Goal: Information Seeking & Learning: Learn about a topic

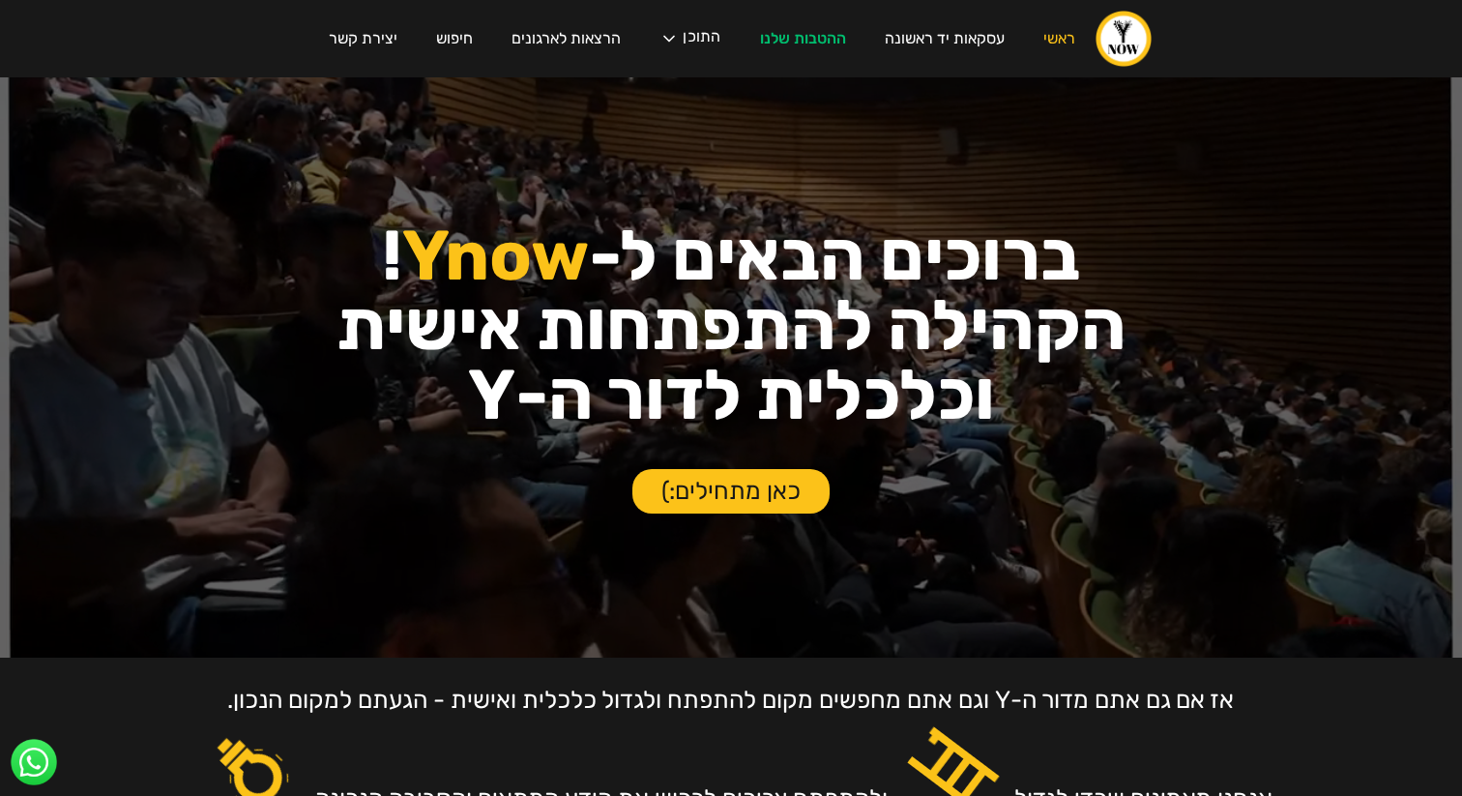
click at [934, 44] on div "עסקת פריסייל קבוצתית בצומת סביון לחברי הקהילה! ‍ אחרי חצי שנה של חיפושים, נכנסה…" at bounding box center [731, 398] width 1462 height 796
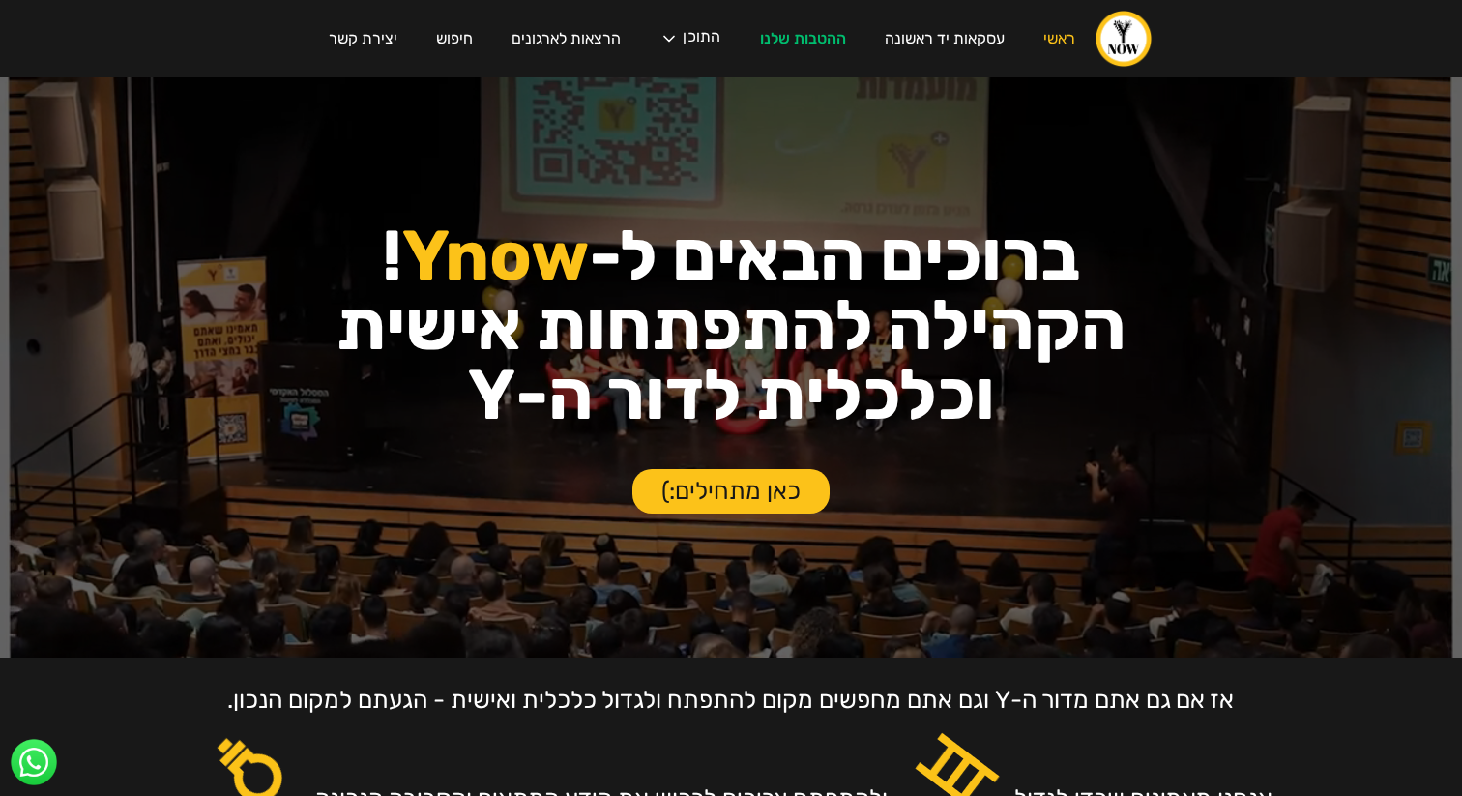
click at [919, 42] on div "עסקת פריסייל קבוצתית בצומת סביון לחברי הקהילה! ‍ אחרי חצי שנה של חיפושים, נכנסה…" at bounding box center [731, 398] width 1462 height 796
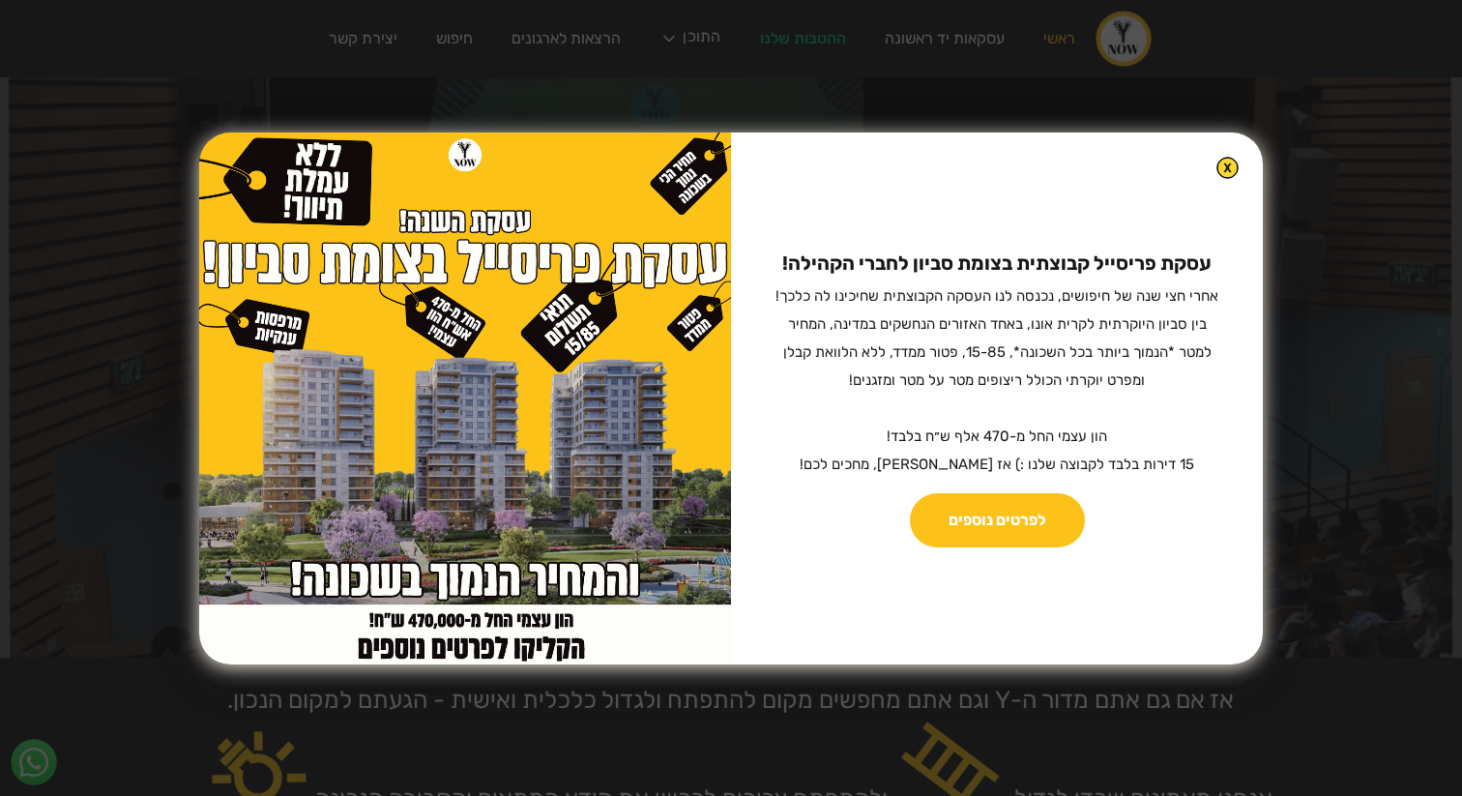
click at [1216, 161] on img at bounding box center [1227, 168] width 22 height 22
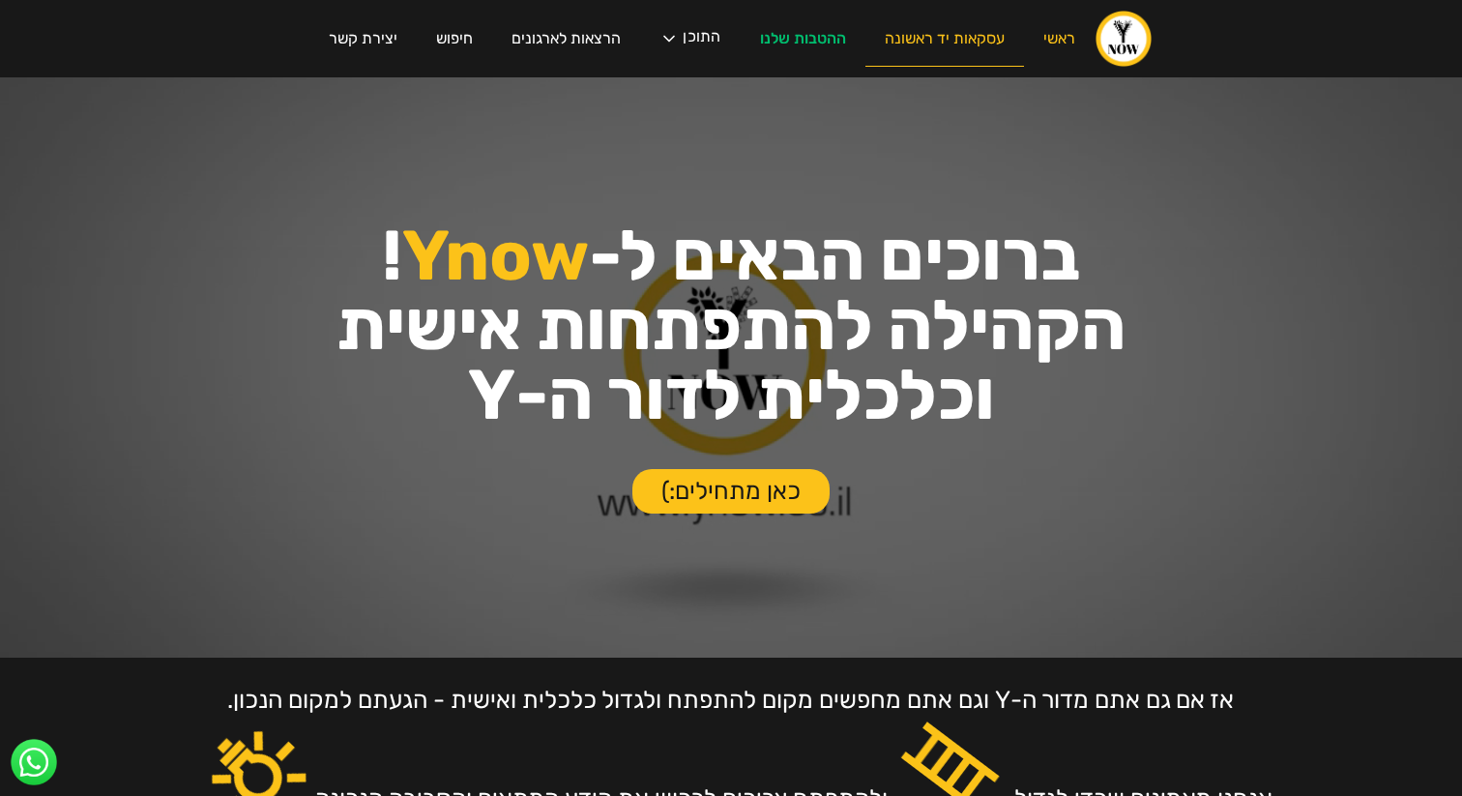
click at [945, 32] on link "עסקאות יד ראשונה" at bounding box center [944, 39] width 159 height 55
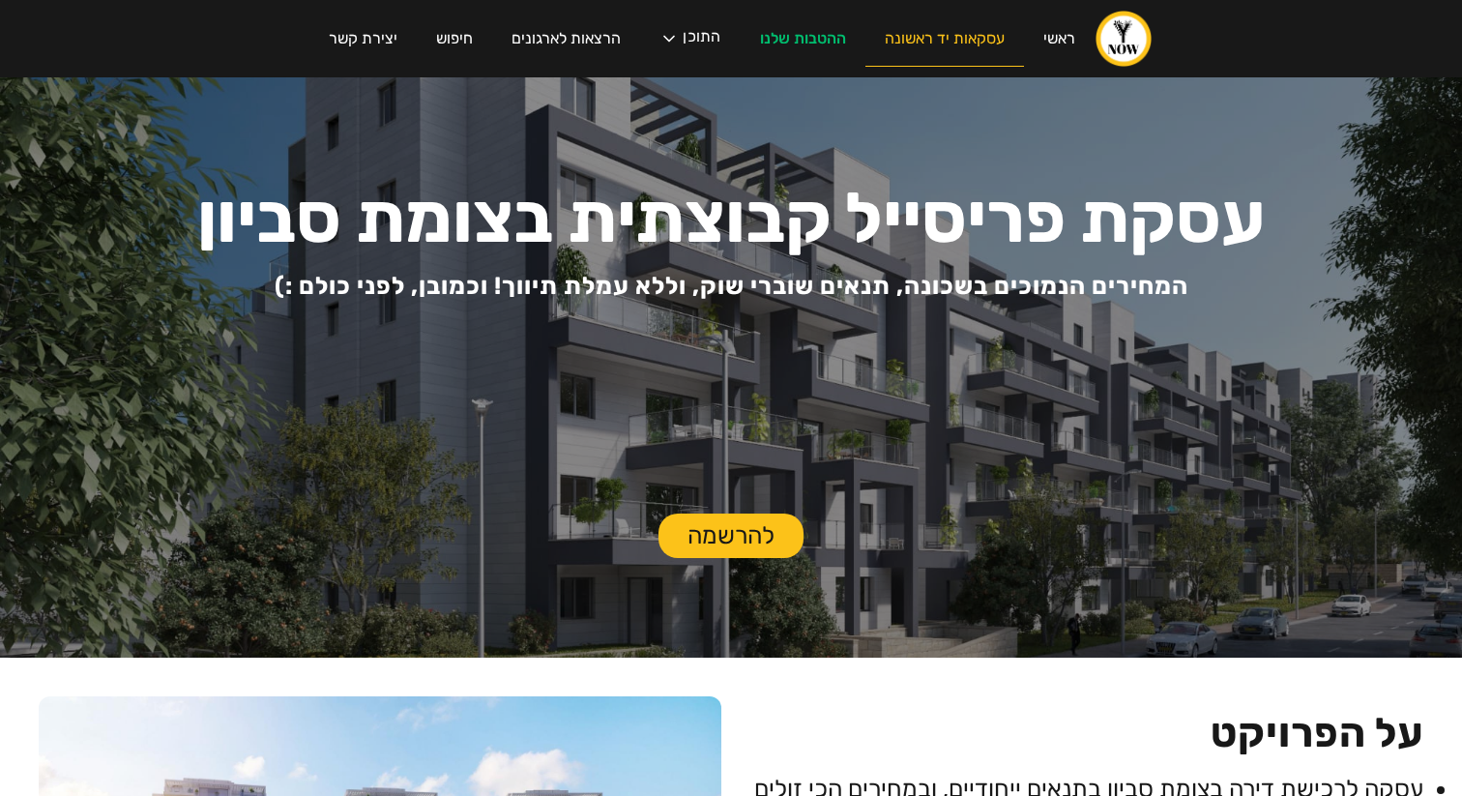
click at [954, 40] on link "עסקאות יד ראשונה" at bounding box center [944, 39] width 159 height 55
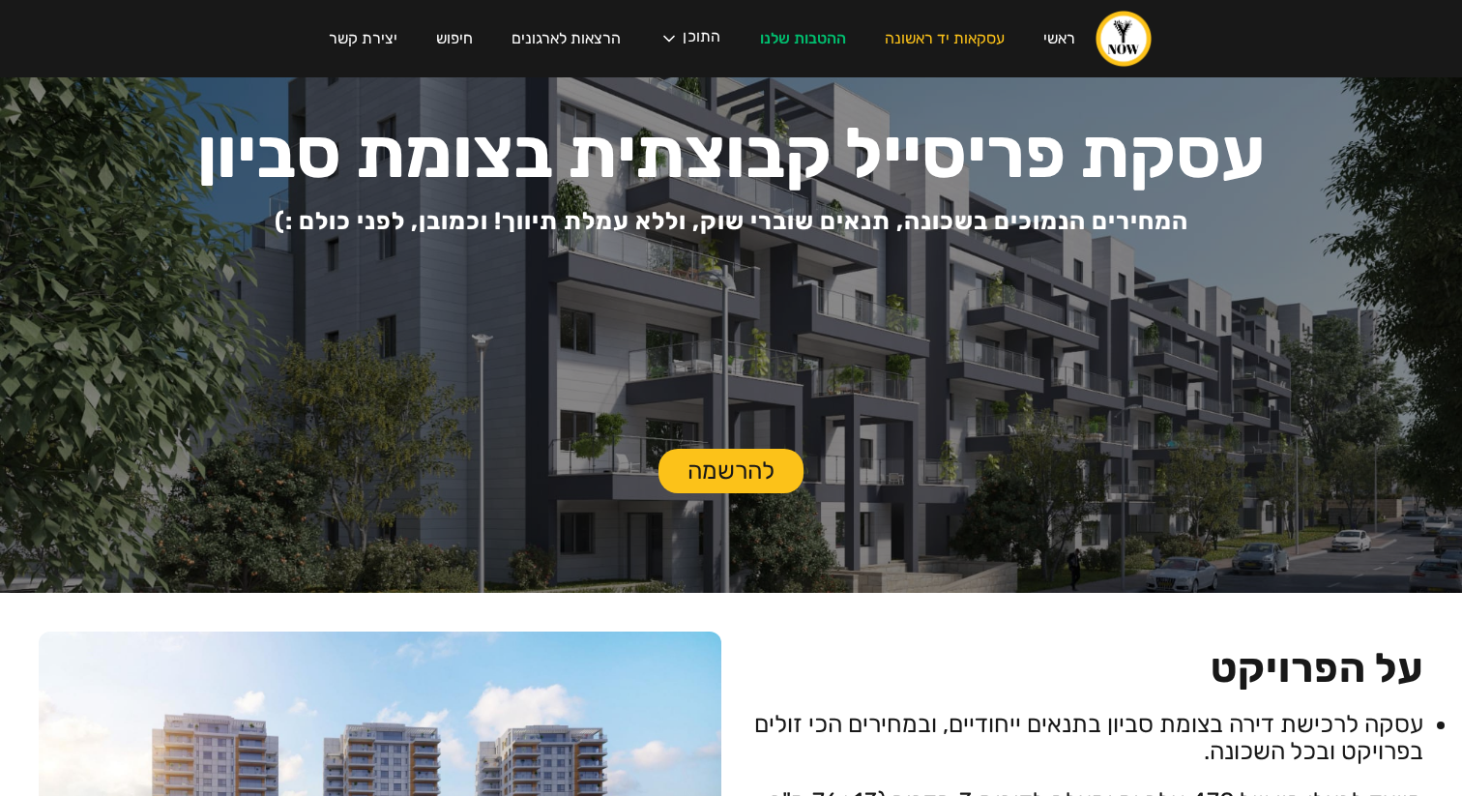
scroll to position [68, 0]
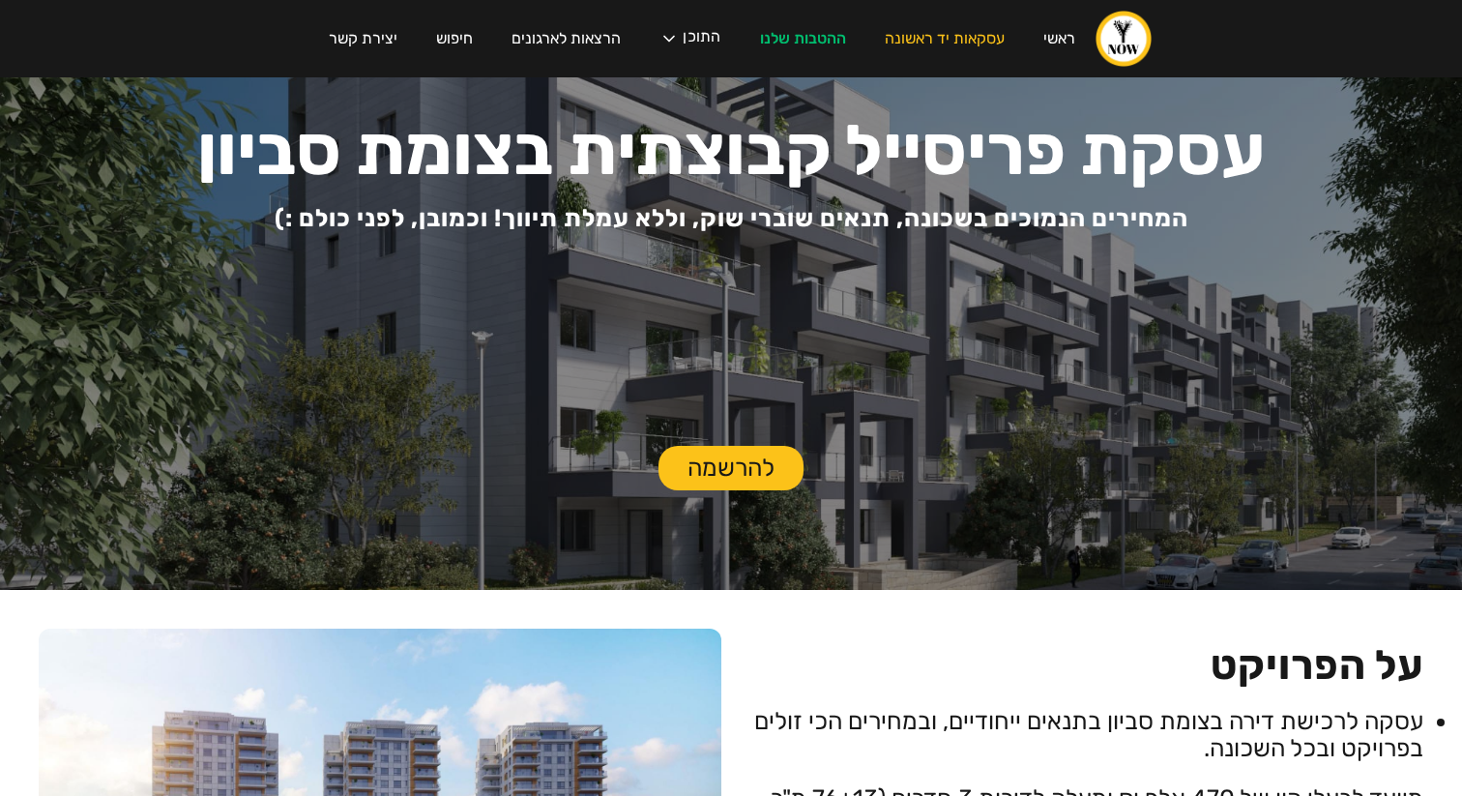
click at [777, 453] on link "להרשמה" at bounding box center [731, 468] width 145 height 44
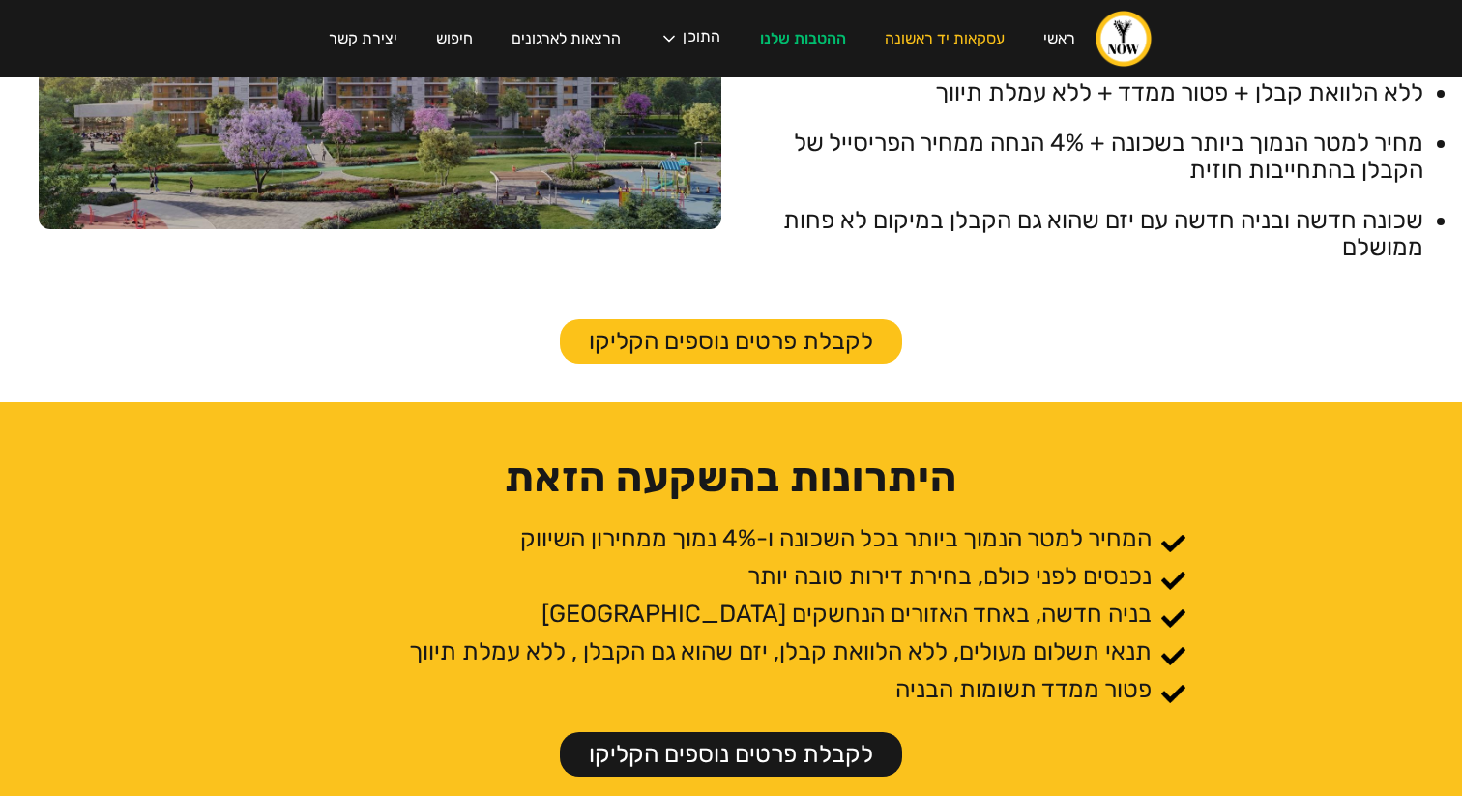
scroll to position [829, 0]
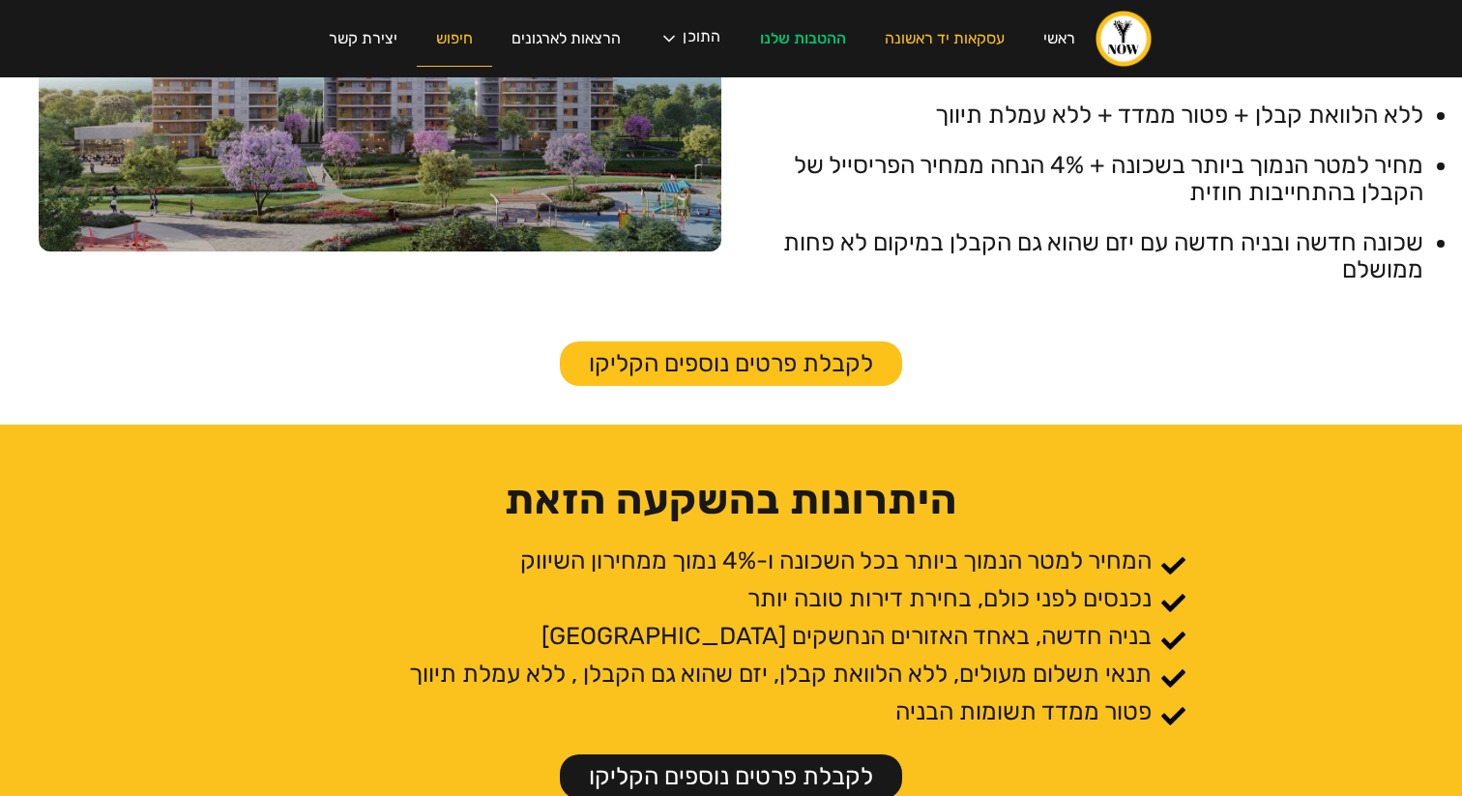
click at [444, 37] on link "חיפוש" at bounding box center [454, 39] width 75 height 55
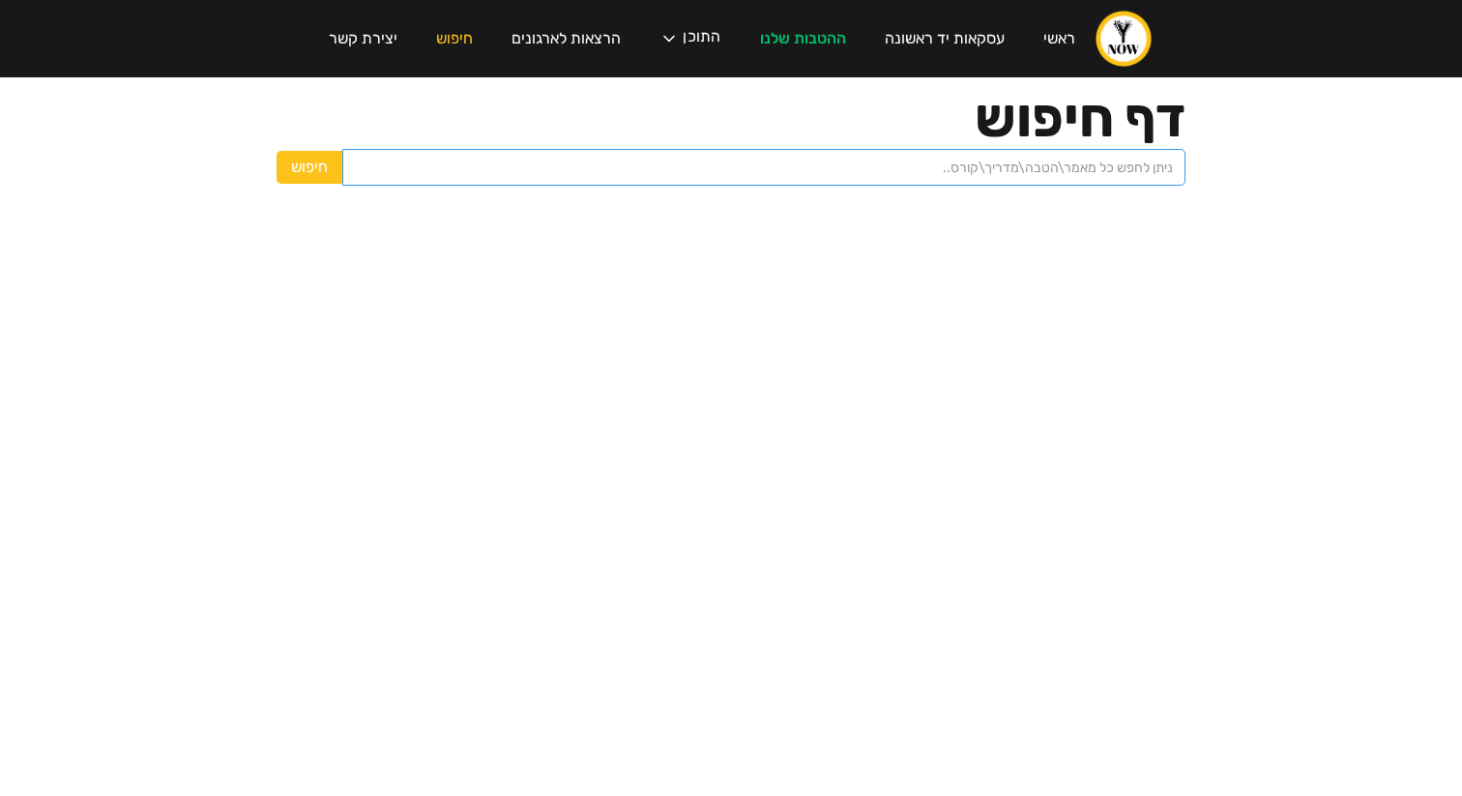
click at [879, 165] on input "search" at bounding box center [763, 167] width 843 height 37
type input "t"
type input "ו"
type input "אופקים"
click at [277, 151] on input "חיפוש" at bounding box center [310, 167] width 66 height 33
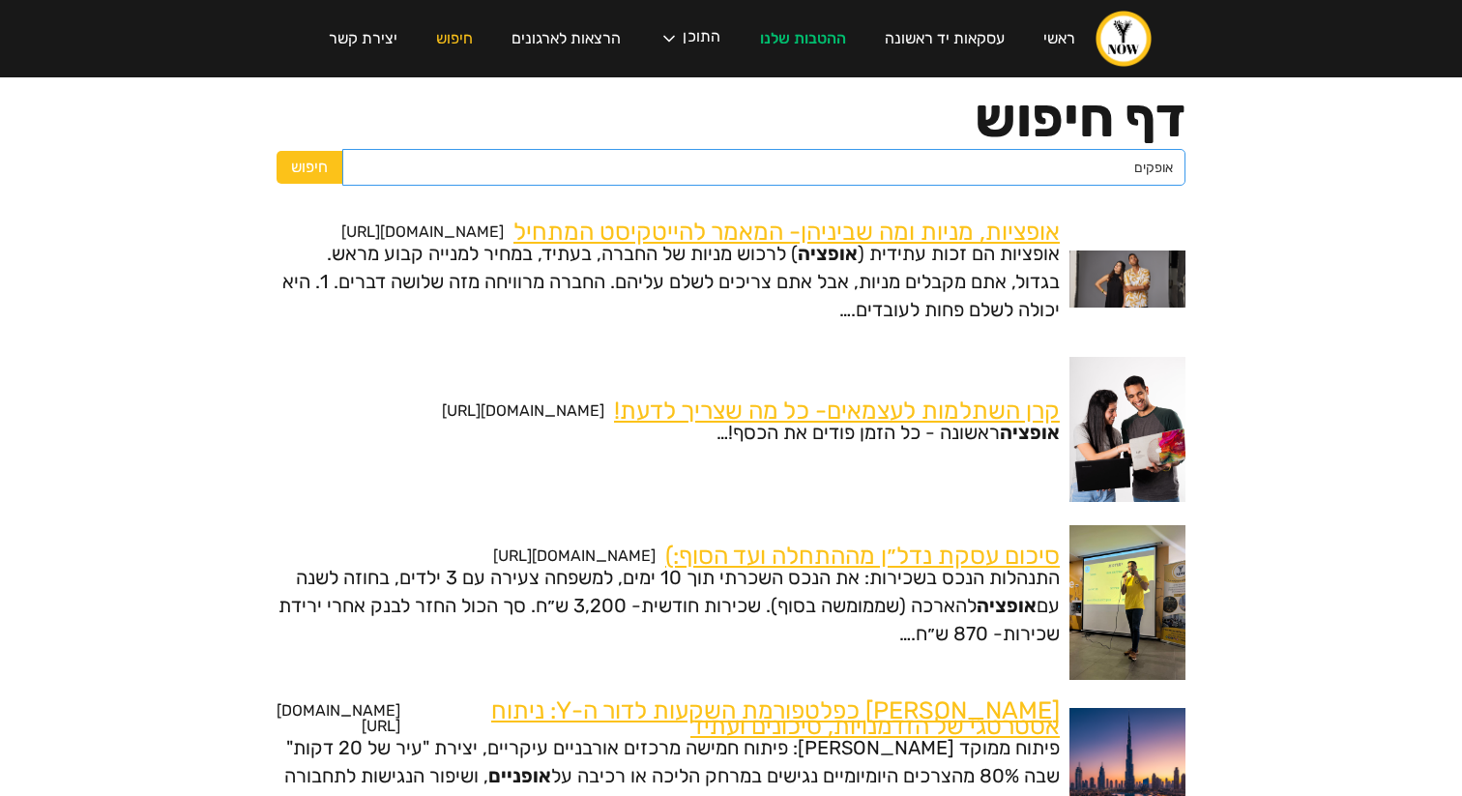
click at [1034, 172] on input "אופקים" at bounding box center [763, 167] width 843 height 37
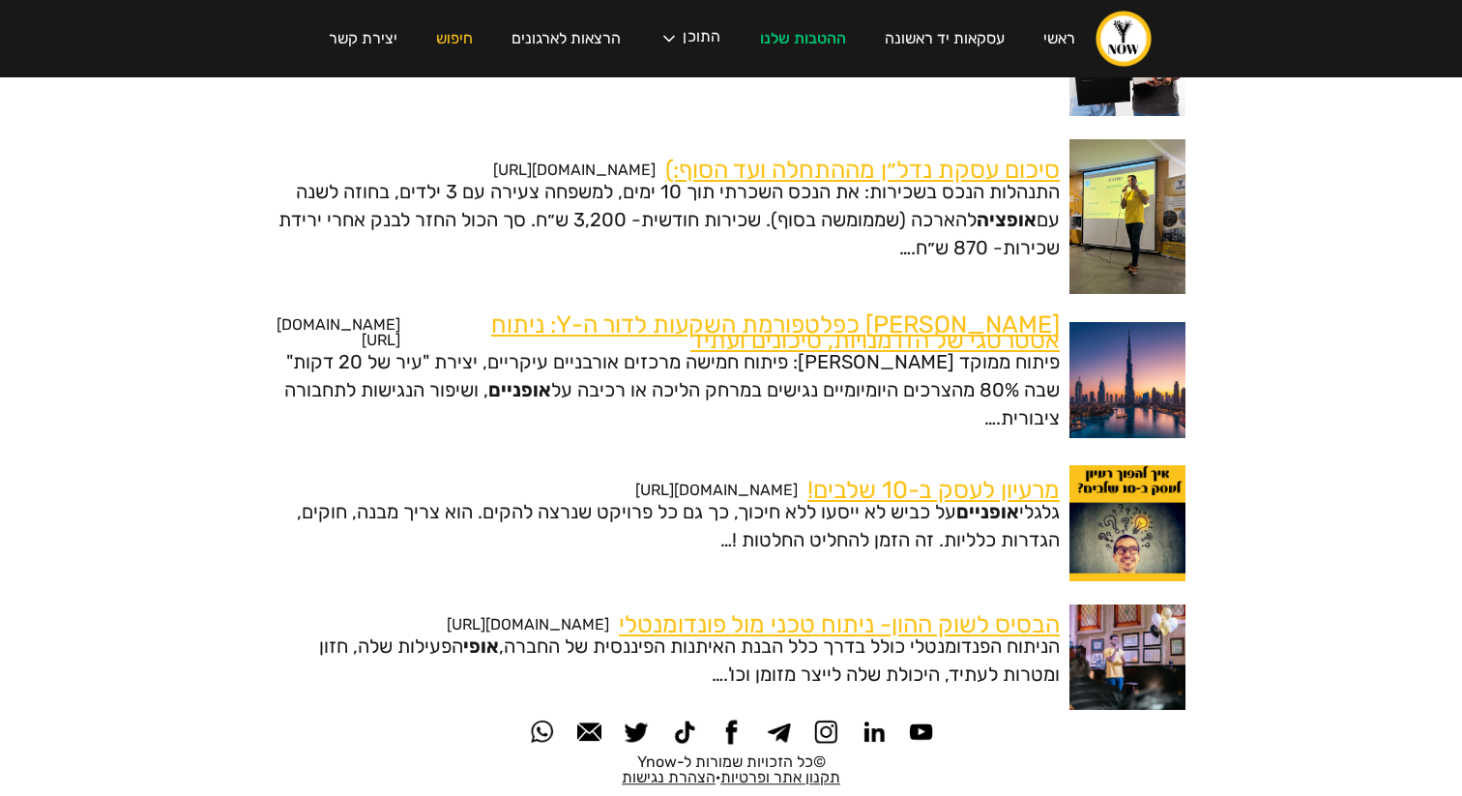
scroll to position [392, 0]
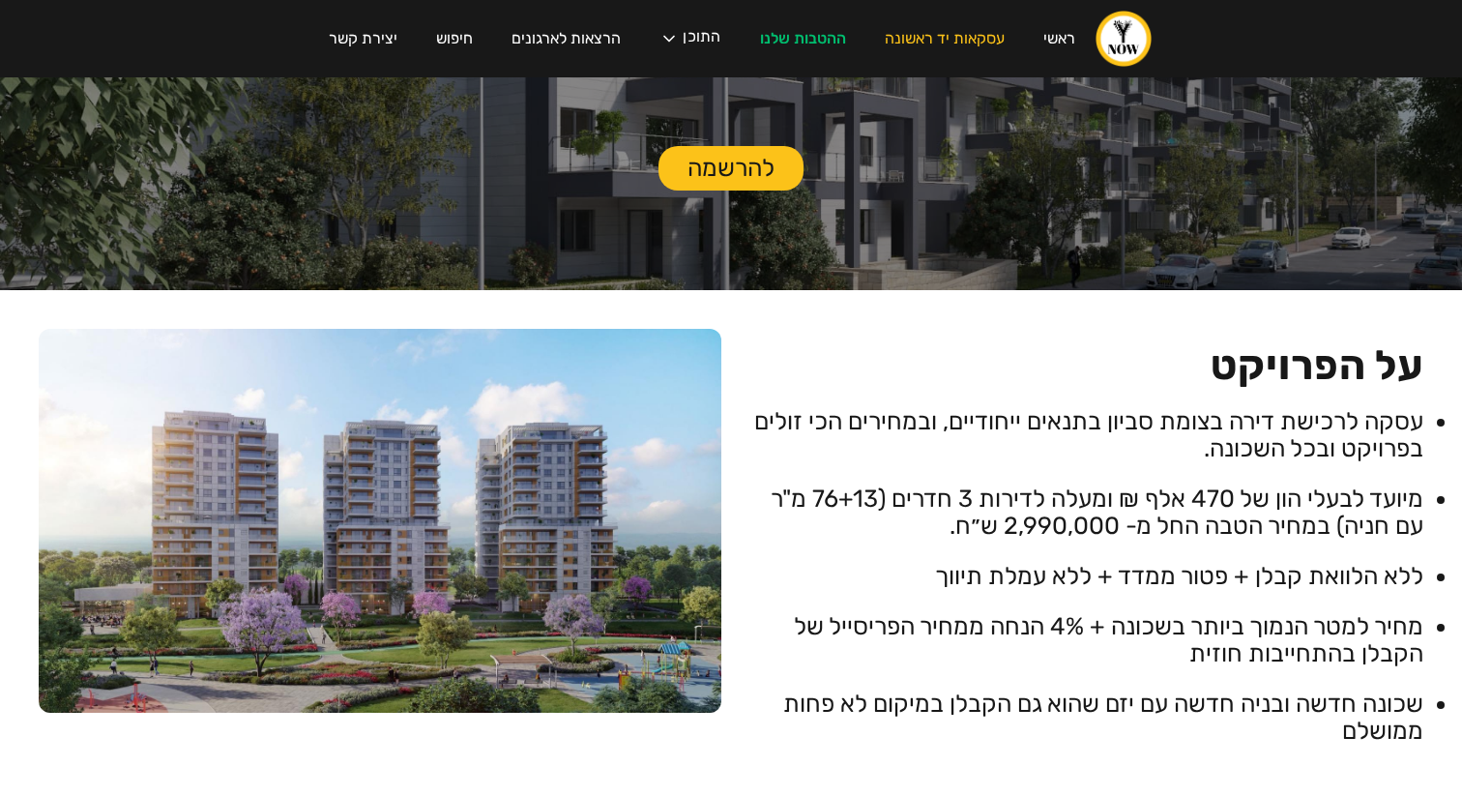
scroll to position [435, 0]
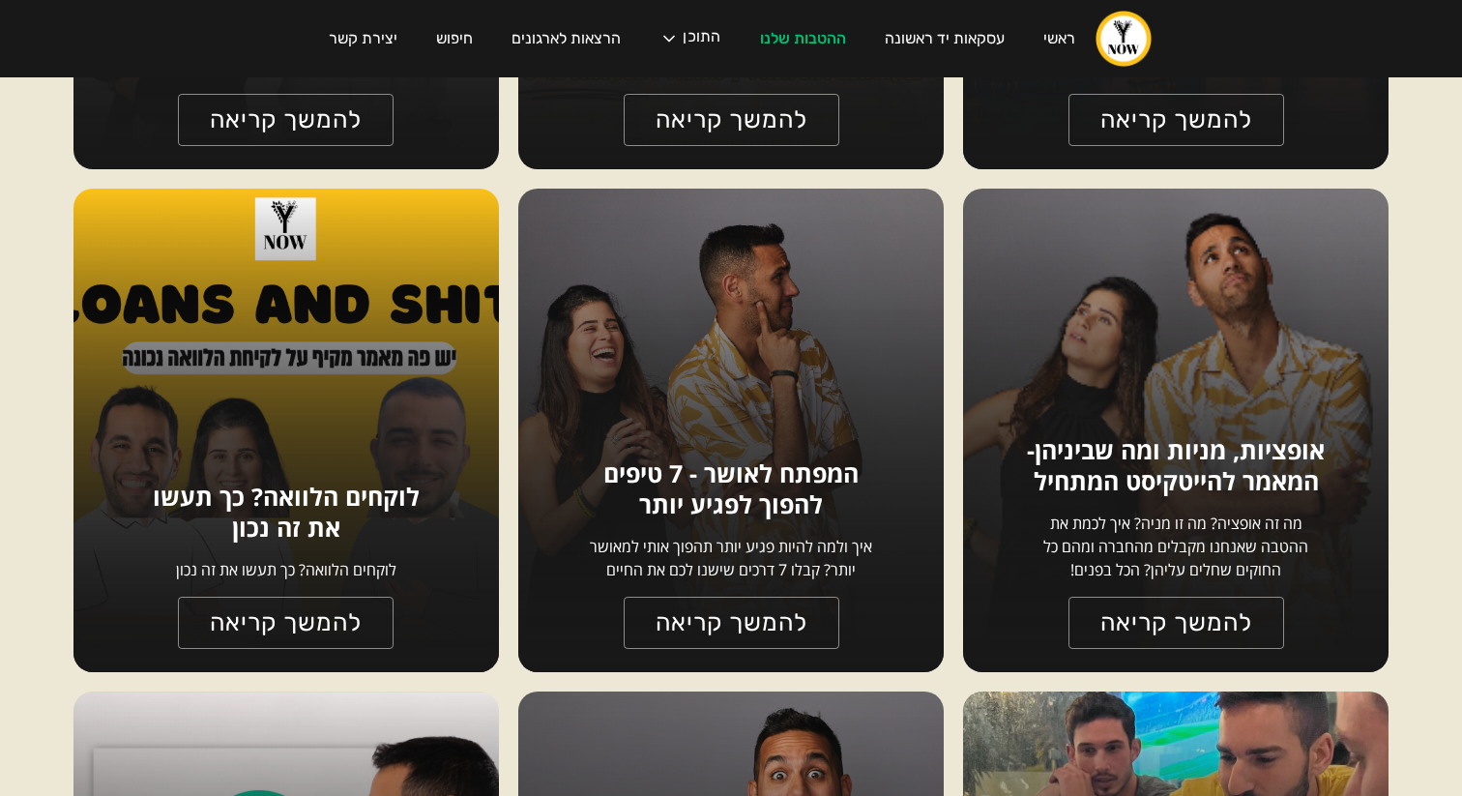
scroll to position [667, 0]
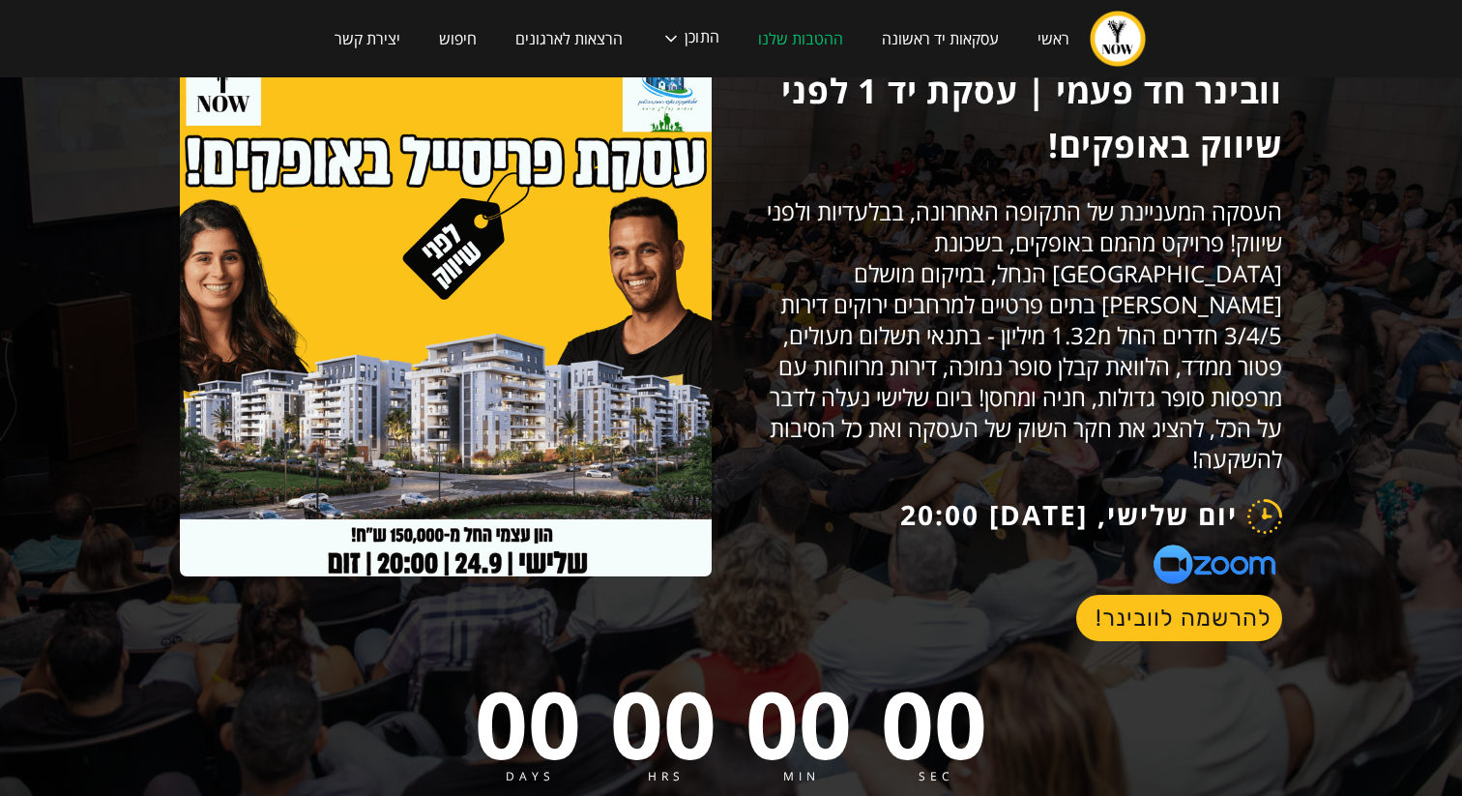
scroll to position [86, 0]
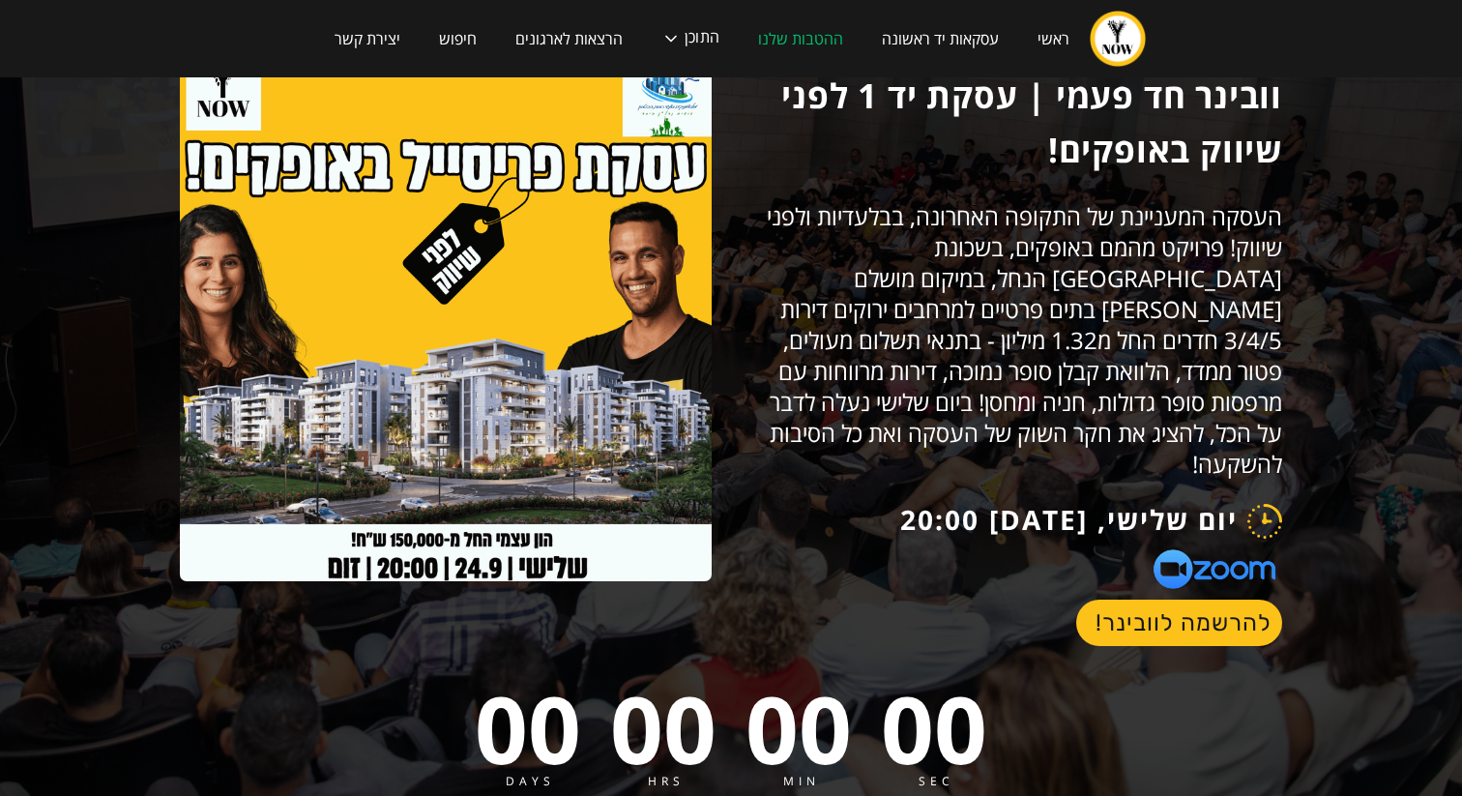
drag, startPoint x: 1079, startPoint y: 484, endPoint x: 1063, endPoint y: 484, distance: 16.5
click at [1063, 504] on h1 "[DATE]" at bounding box center [1038, 521] width 99 height 35
